Goal: Information Seeking & Learning: Learn about a topic

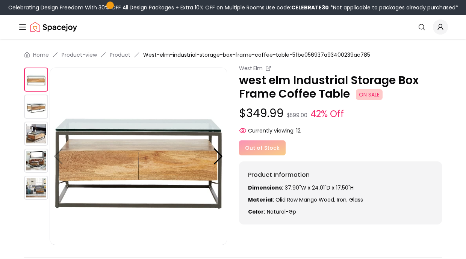
click at [262, 68] on div "West Elm" at bounding box center [340, 69] width 203 height 8
click at [267, 67] on icon at bounding box center [269, 68] width 6 height 6
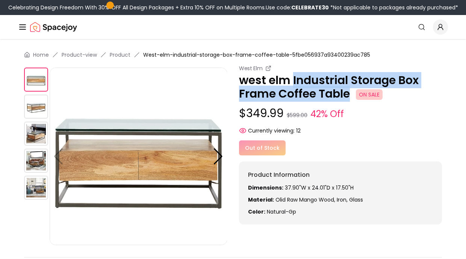
drag, startPoint x: 349, startPoint y: 96, endPoint x: 293, endPoint y: 78, distance: 57.9
click at [293, 78] on p "west elm Industrial Storage Box Frame Coffee Table ON SALE" at bounding box center [340, 87] width 203 height 27
copy p "Industrial Storage Box Frame Coffee Table"
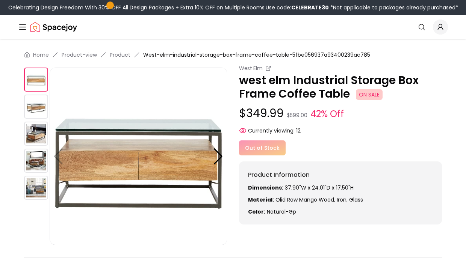
click at [440, 138] on div "West Elm west elm Industrial Storage Box Frame Coffee Table ON SALE $349.99 $59…" at bounding box center [340, 145] width 203 height 160
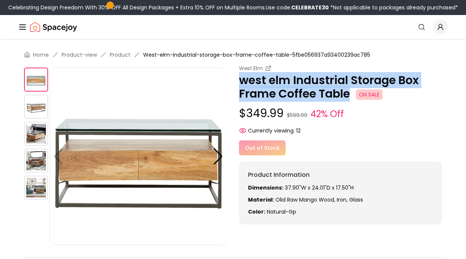
drag, startPoint x: 350, startPoint y: 92, endPoint x: 238, endPoint y: 83, distance: 112.8
click at [238, 83] on div "West Elm west elm Industrial Storage Box Frame Coffee Table ON SALE $349.99 $59…" at bounding box center [233, 155] width 418 height 181
copy p "west elm Industrial Storage Box Frame Coffee Table"
